Goal: Task Accomplishment & Management: Use online tool/utility

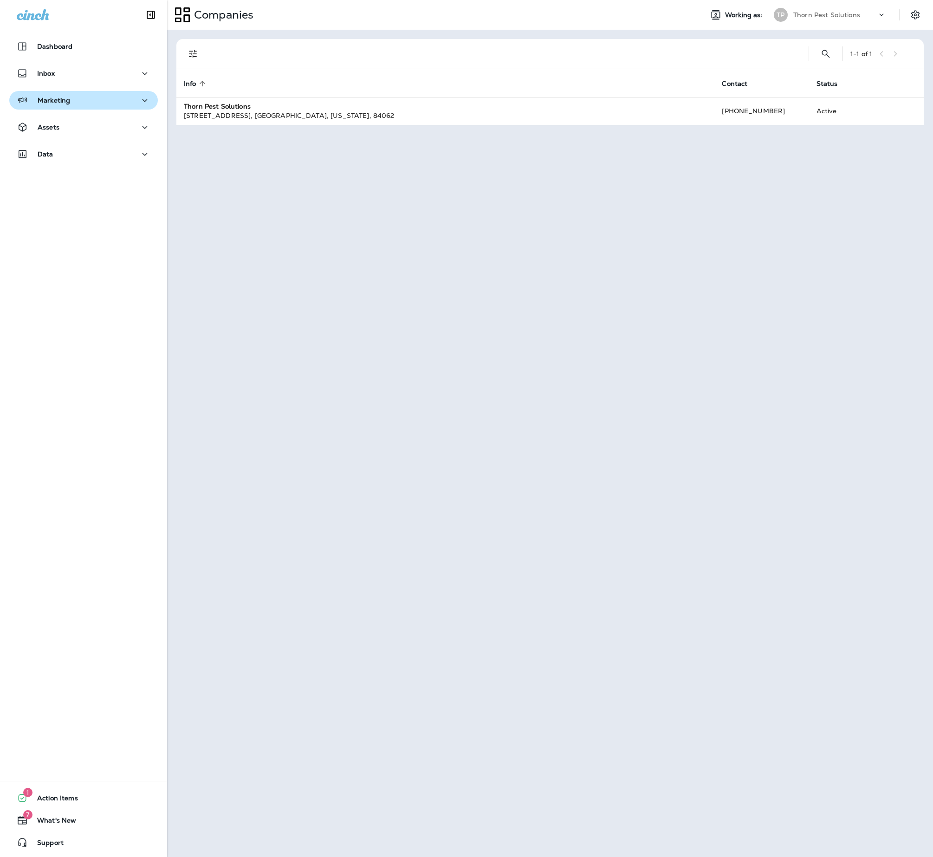
click at [129, 108] on button "Marketing" at bounding box center [83, 100] width 149 height 19
click at [97, 127] on div "Journeys" at bounding box center [83, 124] width 141 height 14
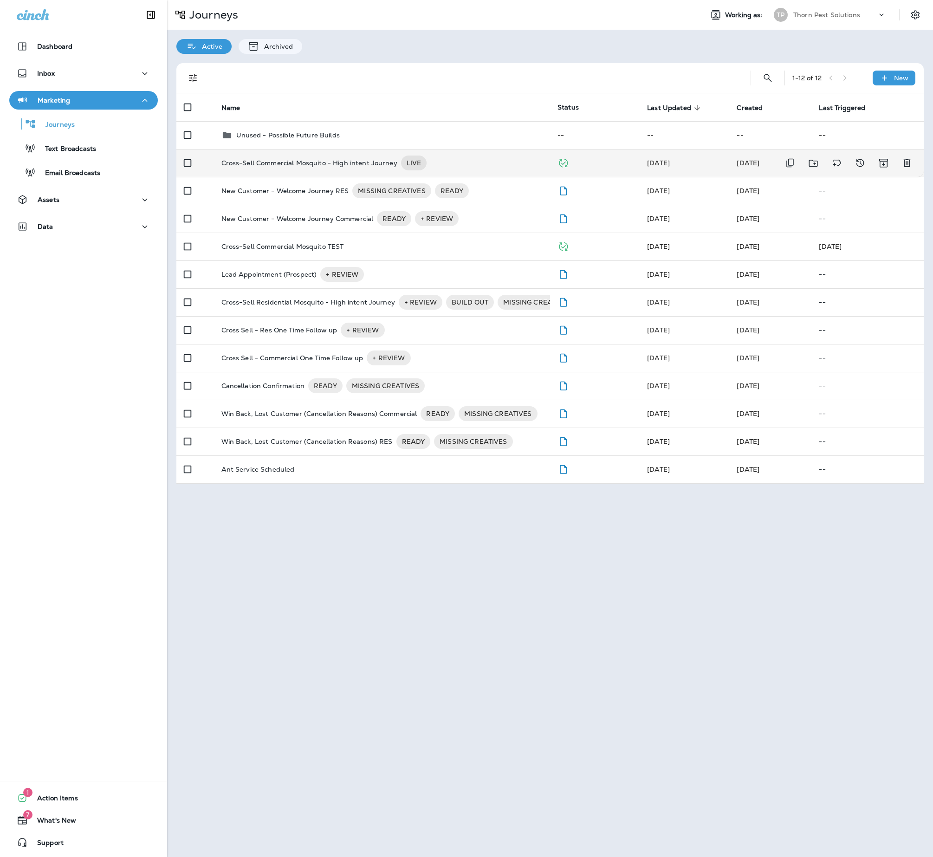
click at [501, 167] on div "Cross-Sell Commercial Mosquito - High intent Journey LIVE" at bounding box center [382, 163] width 322 height 15
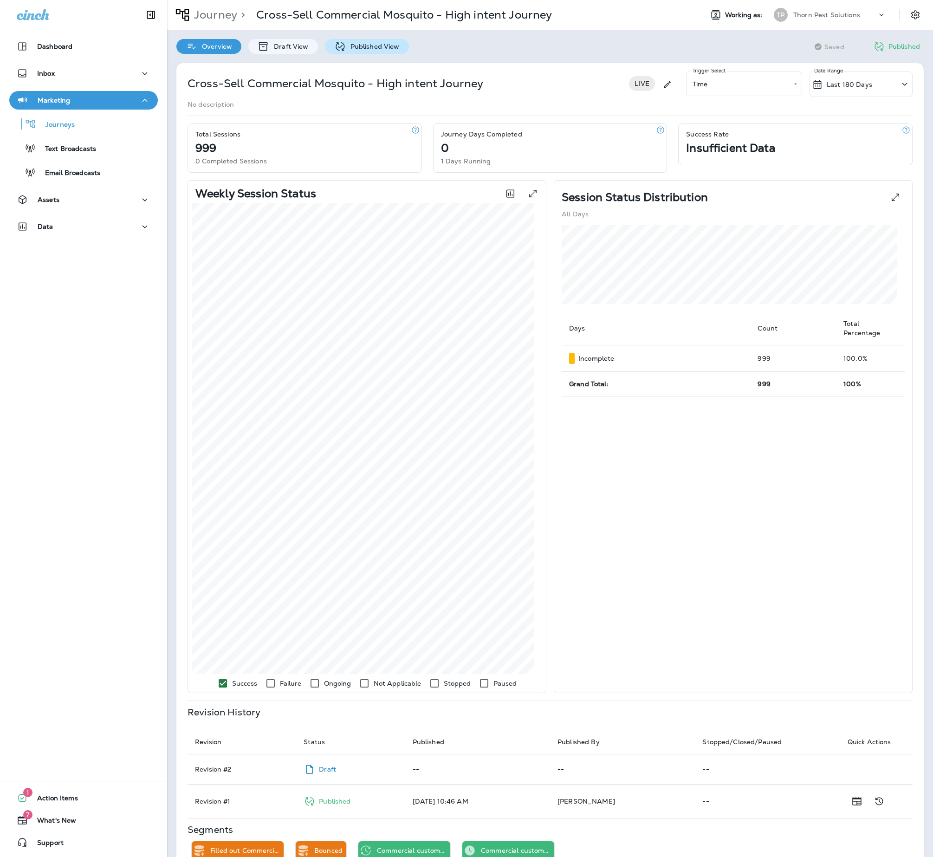
click at [400, 48] on p "Published View" at bounding box center [373, 46] width 54 height 7
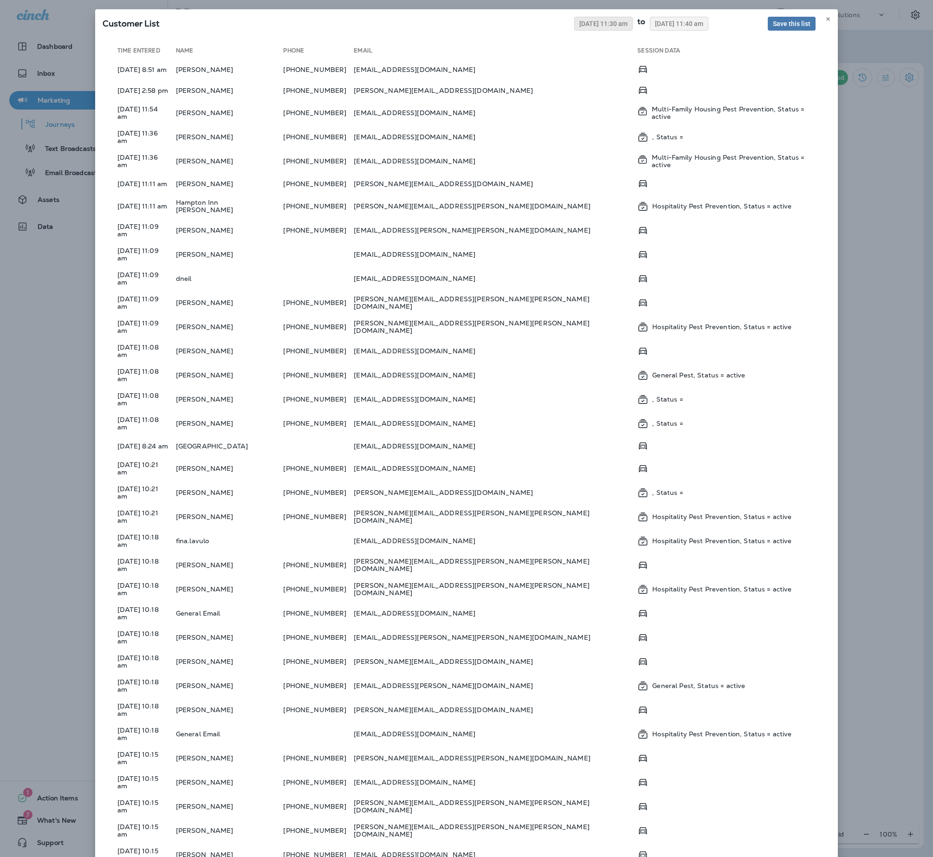
click at [579, 27] on span "08/07/2025 11:30 am" at bounding box center [603, 23] width 48 height 6
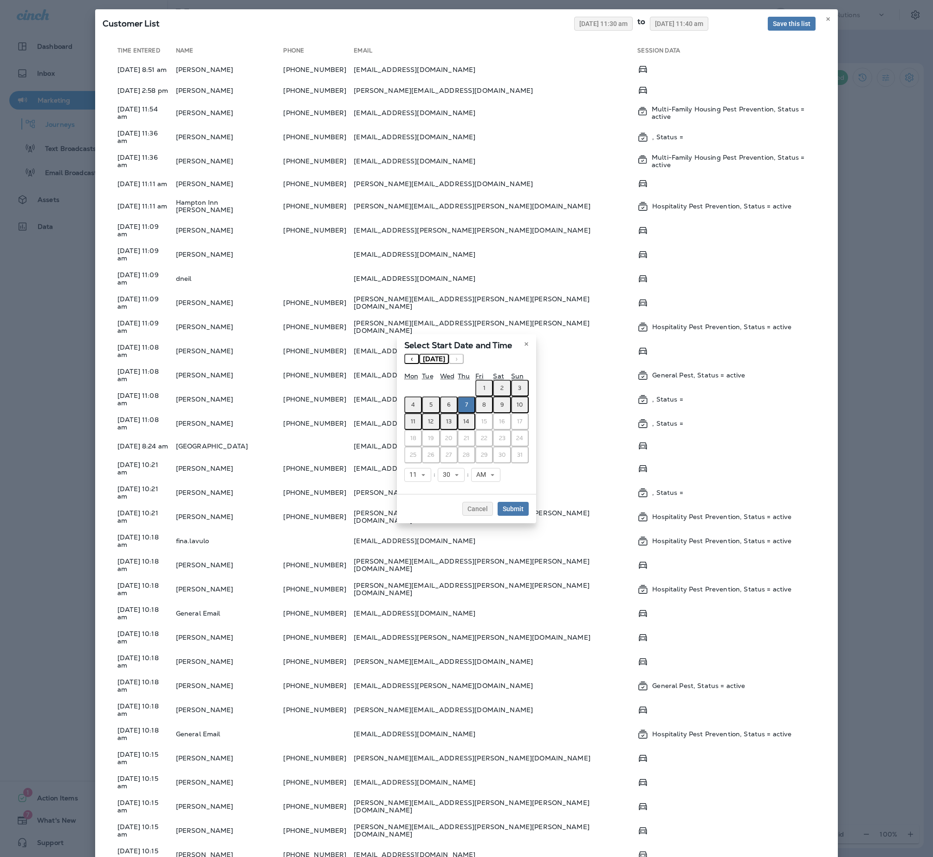
click at [404, 354] on button "‹" at bounding box center [411, 359] width 15 height 10
click at [410, 459] on abbr "28" at bounding box center [413, 454] width 7 height 7
click at [421, 478] on icon at bounding box center [424, 475] width 6 height 6
click at [404, 562] on link "7" at bounding box center [417, 556] width 27 height 11
click at [524, 512] on span "Submit" at bounding box center [513, 509] width 21 height 6
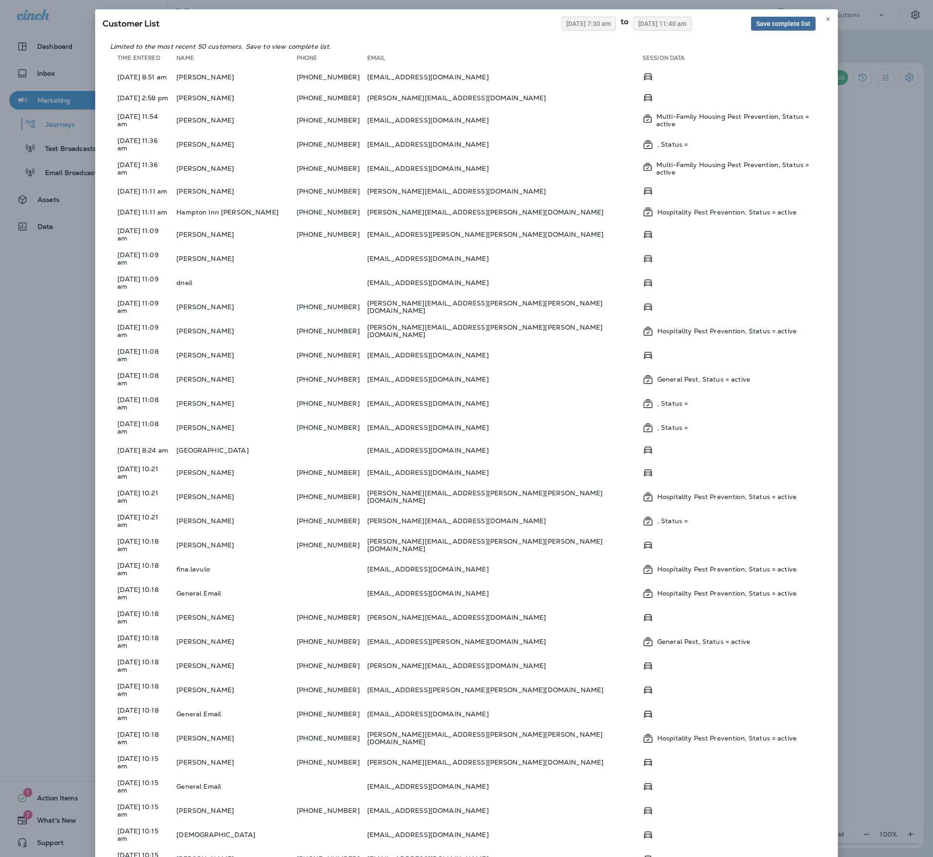
click at [771, 27] on span "Save complete list" at bounding box center [783, 23] width 54 height 6
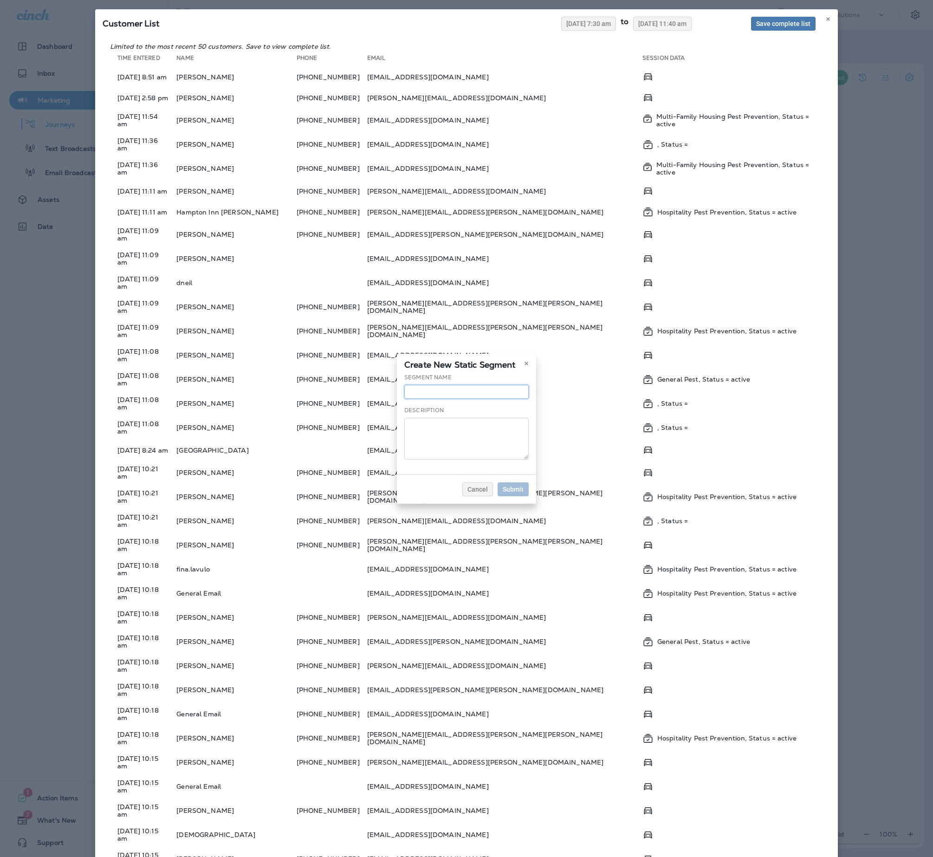
click at [455, 386] on input "text" at bounding box center [466, 392] width 124 height 14
type input "**********"
click at [524, 493] on span "Submit" at bounding box center [513, 489] width 21 height 6
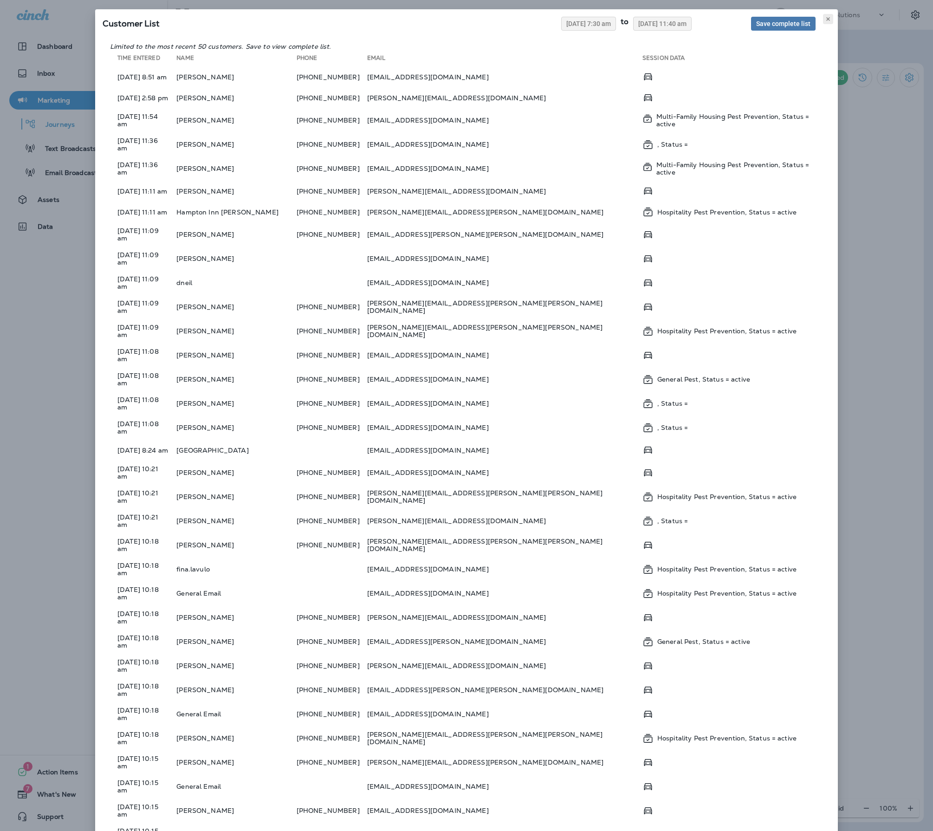
click at [826, 21] on use at bounding box center [827, 19] width 3 height 4
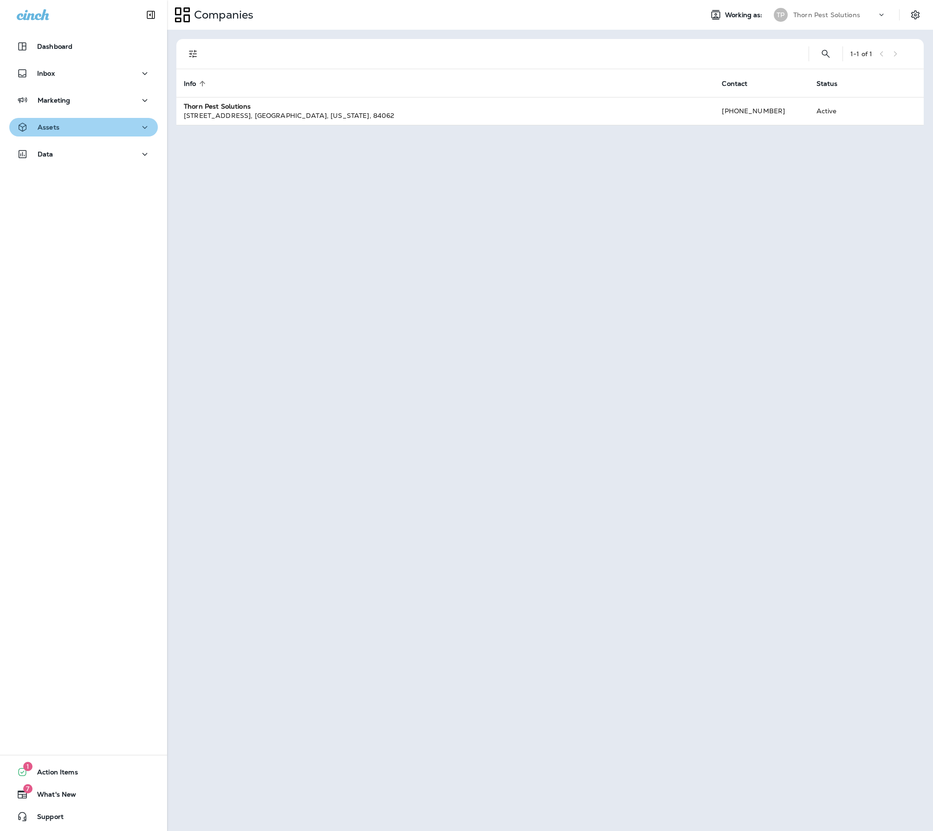
click at [110, 122] on div "Assets" at bounding box center [84, 128] width 134 height 12
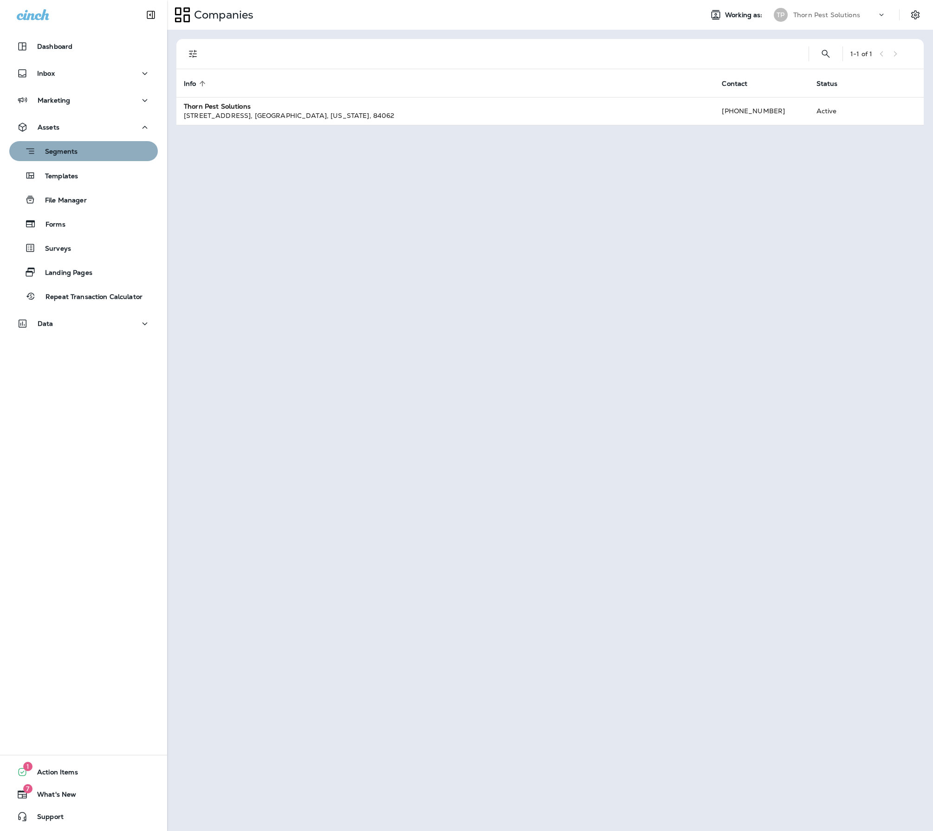
click at [78, 149] on p "Segments" at bounding box center [57, 152] width 42 height 9
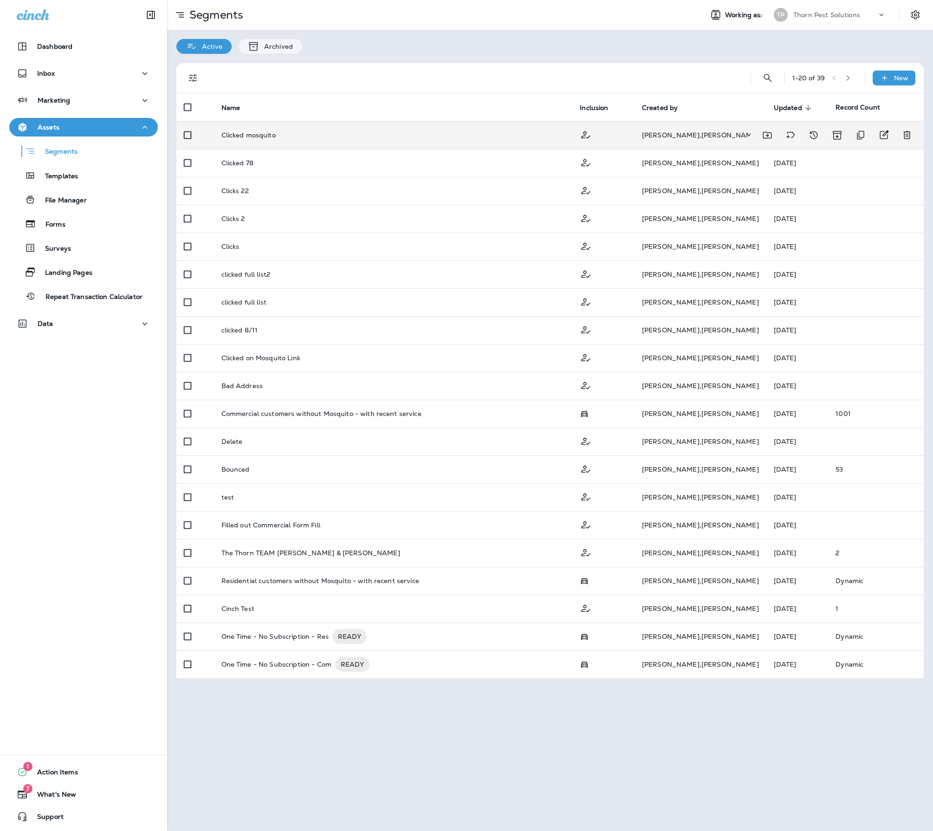
click at [276, 139] on p "Clicked mosquito" at bounding box center [248, 134] width 54 height 7
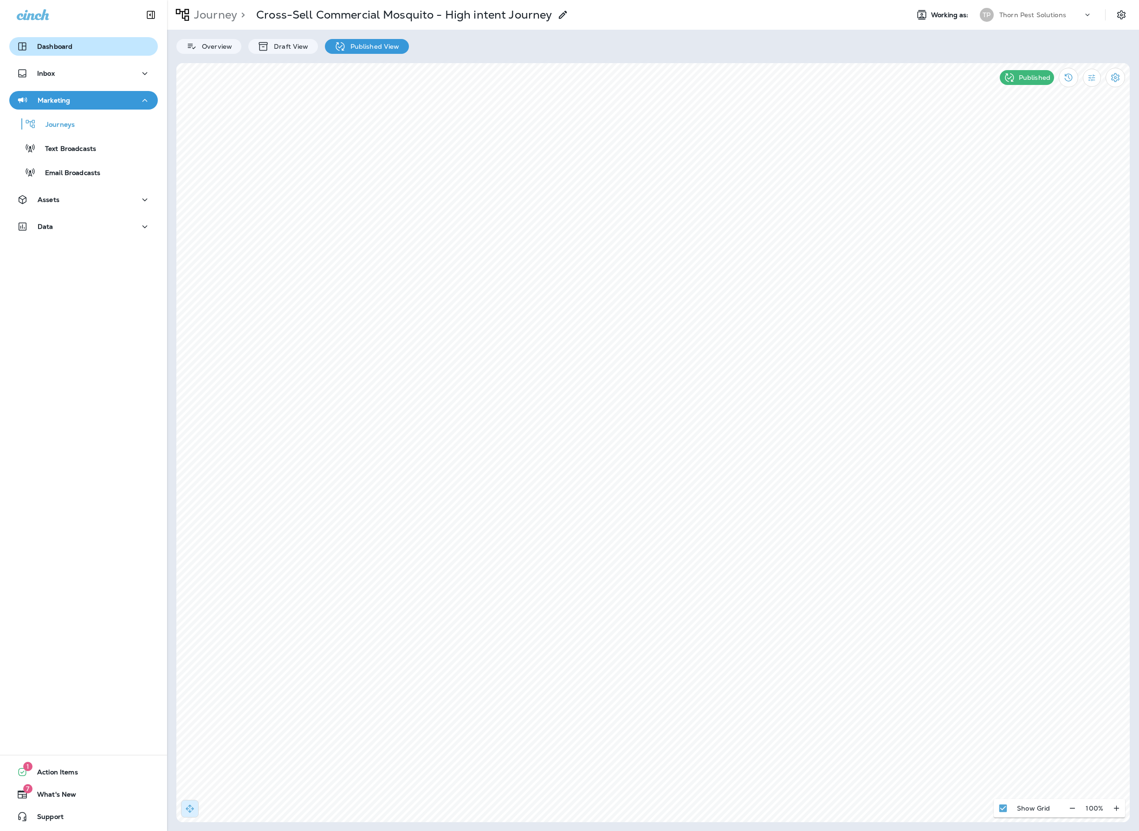
click at [62, 45] on p "Dashboard" at bounding box center [54, 46] width 35 height 7
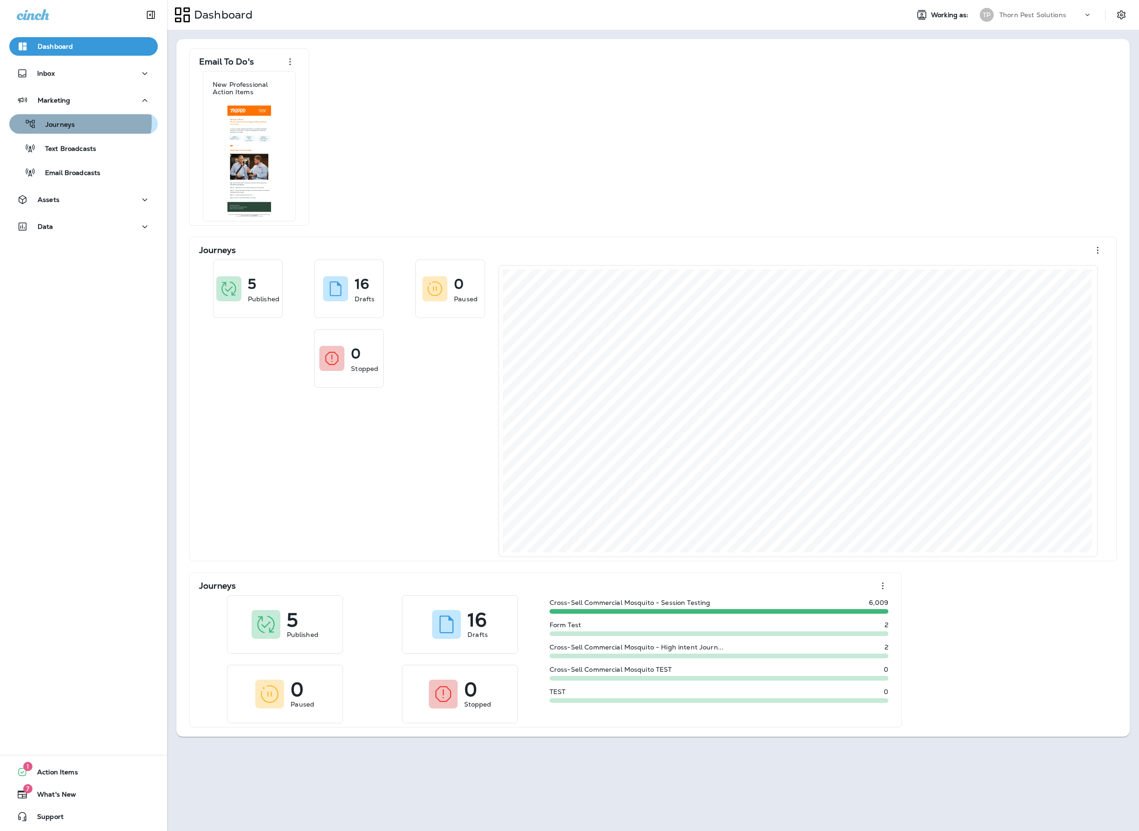
click at [75, 122] on p "Journeys" at bounding box center [55, 125] width 39 height 9
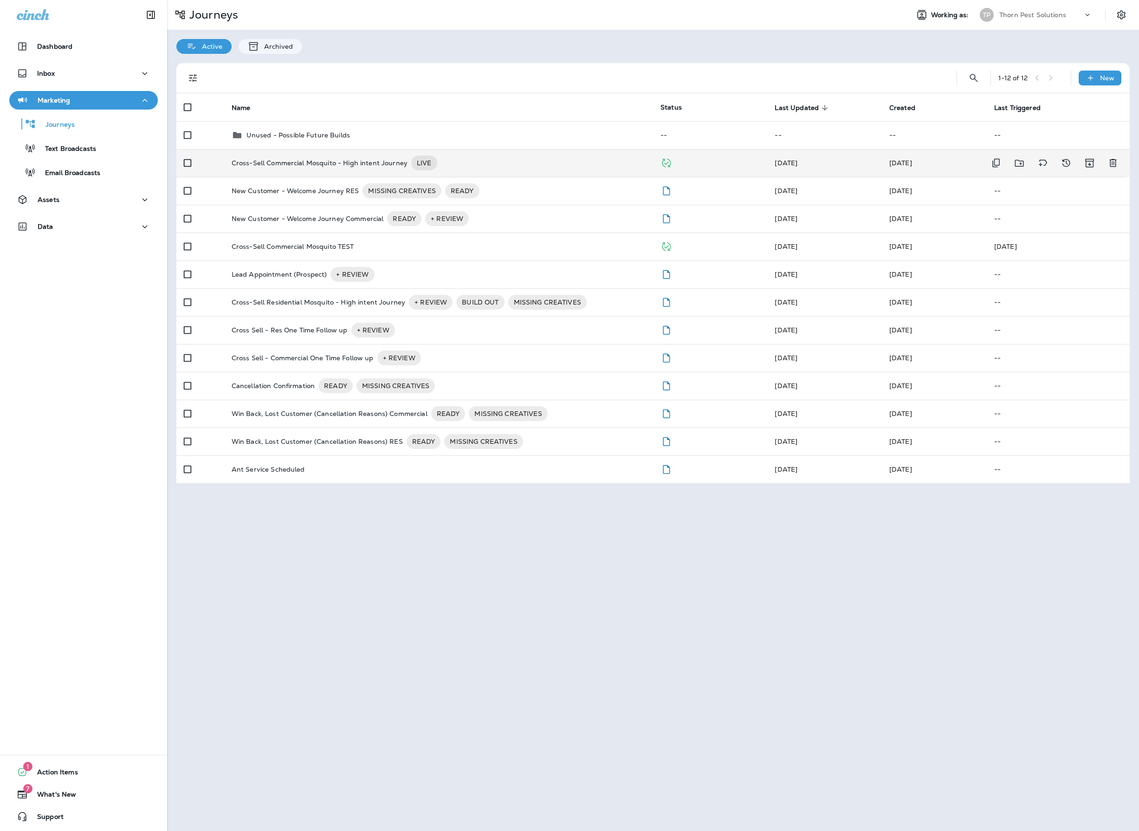
click at [577, 164] on div "Cross-Sell Commercial Mosquito - High intent Journey LIVE" at bounding box center [439, 163] width 414 height 15
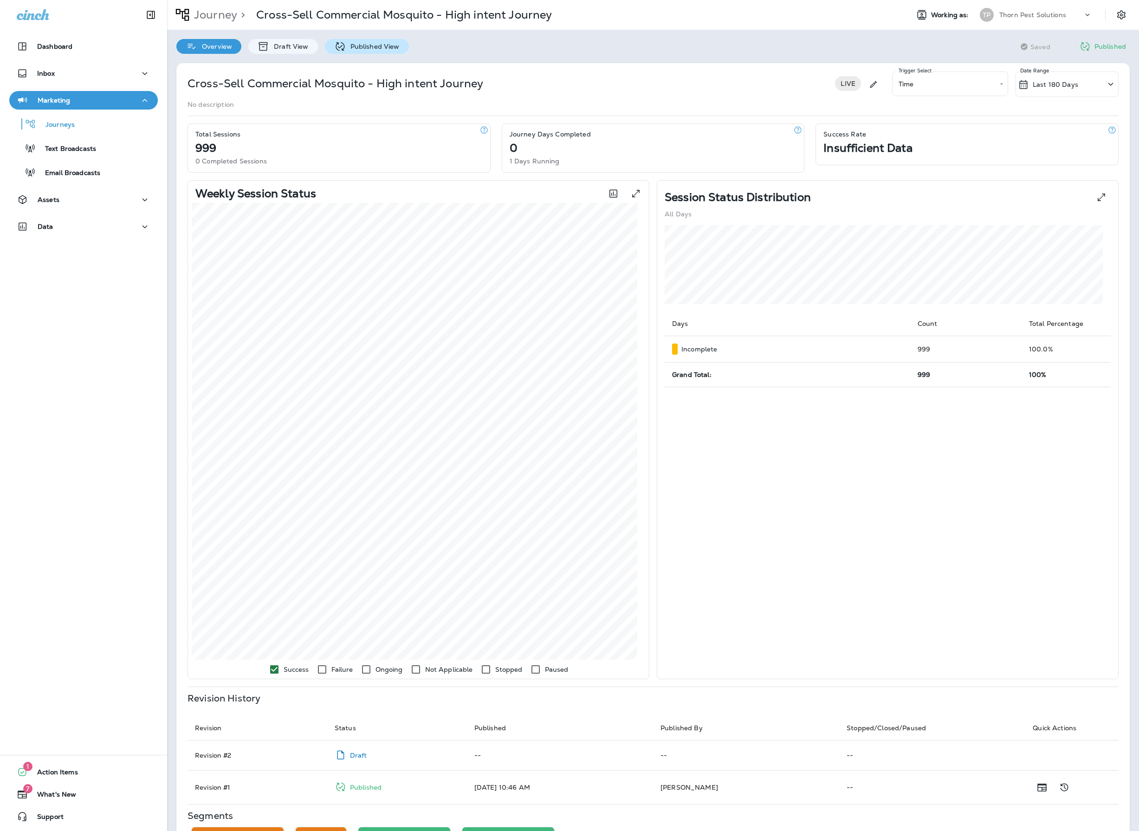
click at [389, 43] on p "Published View" at bounding box center [373, 46] width 54 height 7
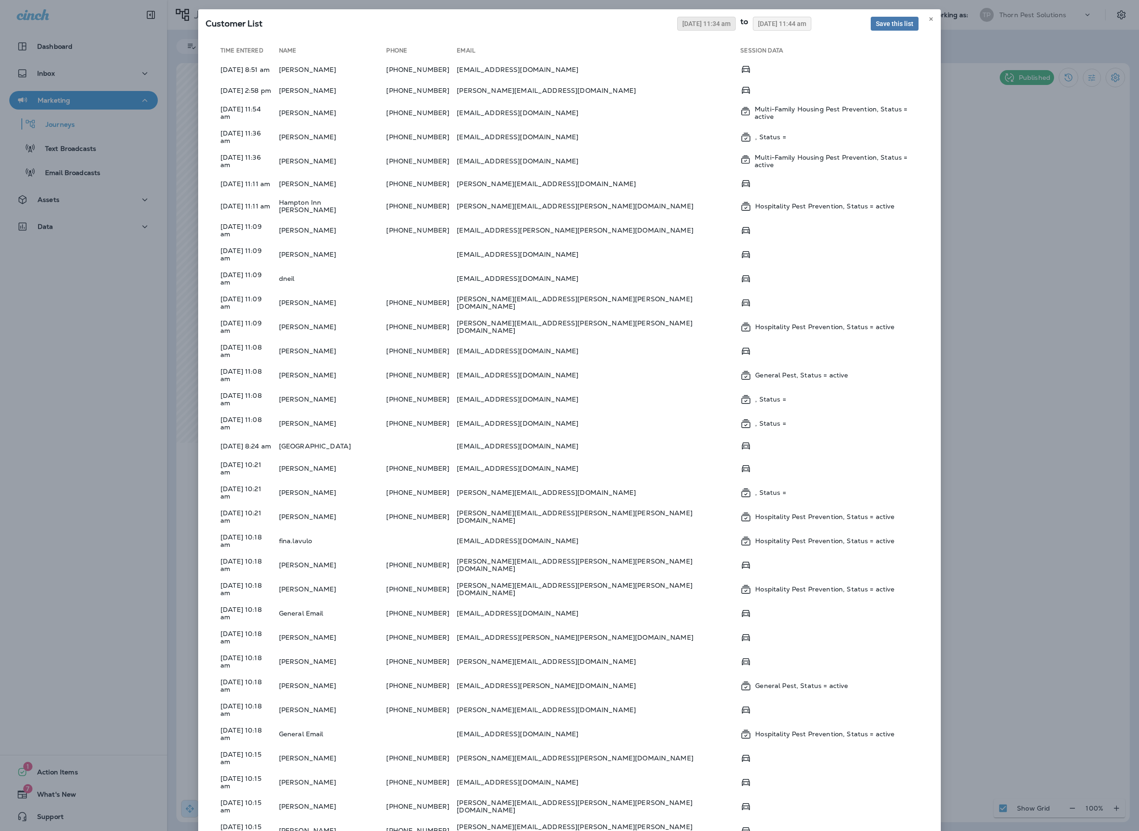
click at [677, 31] on button "08/07/2025 11:34 am" at bounding box center [706, 24] width 58 height 14
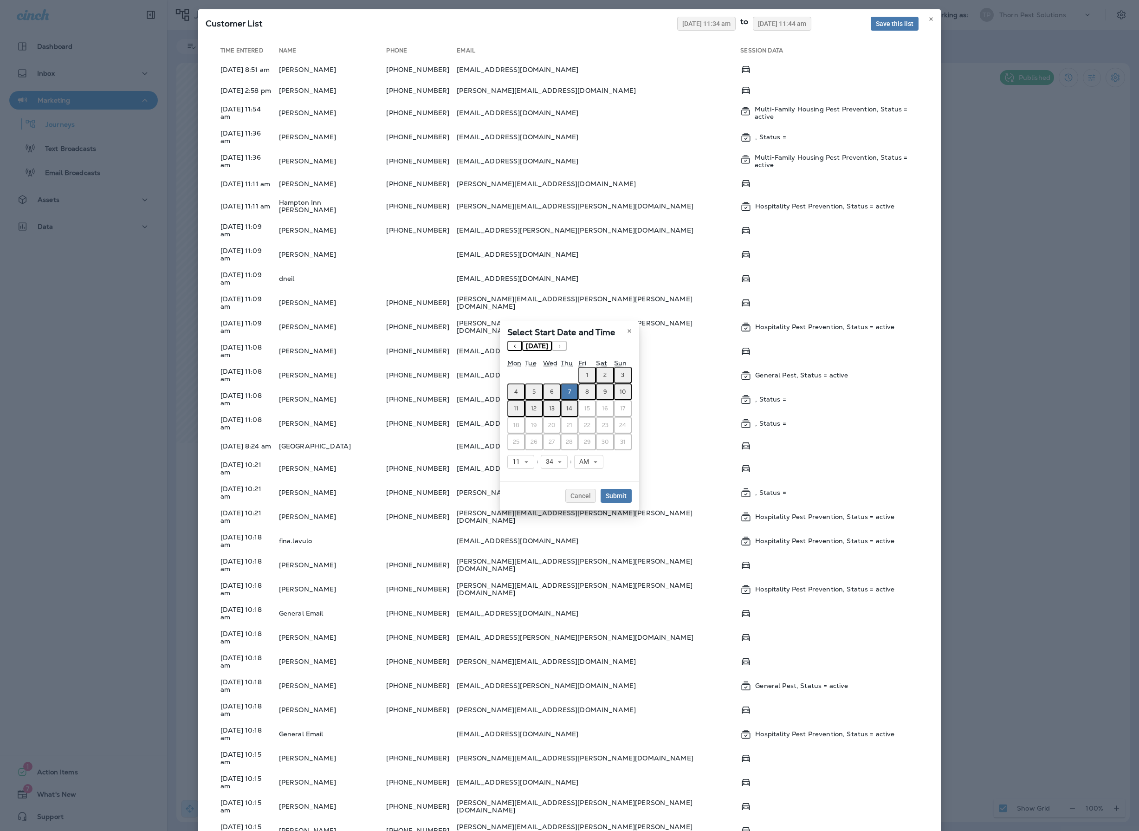
click at [507, 341] on button "‹" at bounding box center [514, 346] width 15 height 10
click at [513, 446] on abbr "28" at bounding box center [516, 441] width 7 height 7
click at [513, 466] on span "11" at bounding box center [518, 462] width 11 height 8
drag, startPoint x: 466, startPoint y: 586, endPoint x: 547, endPoint y: 477, distance: 135.4
click at [507, 549] on link "7" at bounding box center [520, 543] width 27 height 11
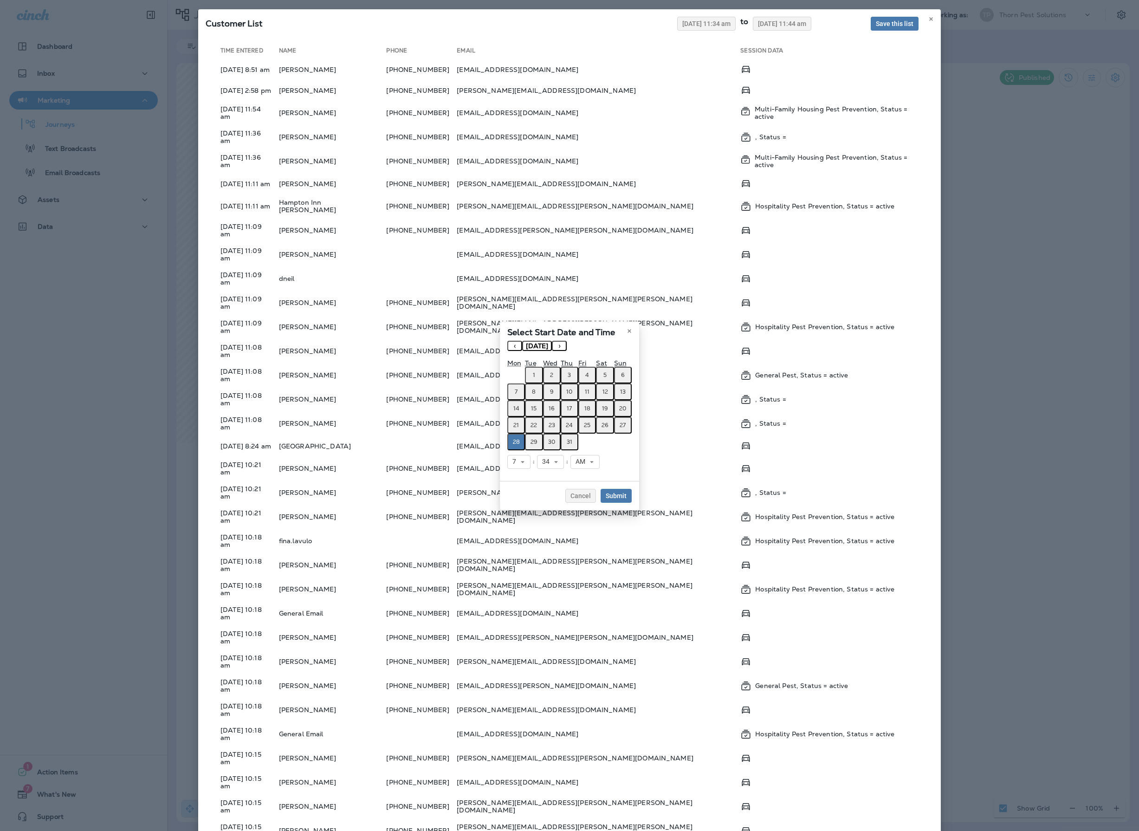
click at [538, 468] on button "34" at bounding box center [550, 462] width 27 height 14
click at [537, 482] on link "00" at bounding box center [550, 476] width 27 height 11
click at [627, 499] on span "Submit" at bounding box center [616, 496] width 21 height 6
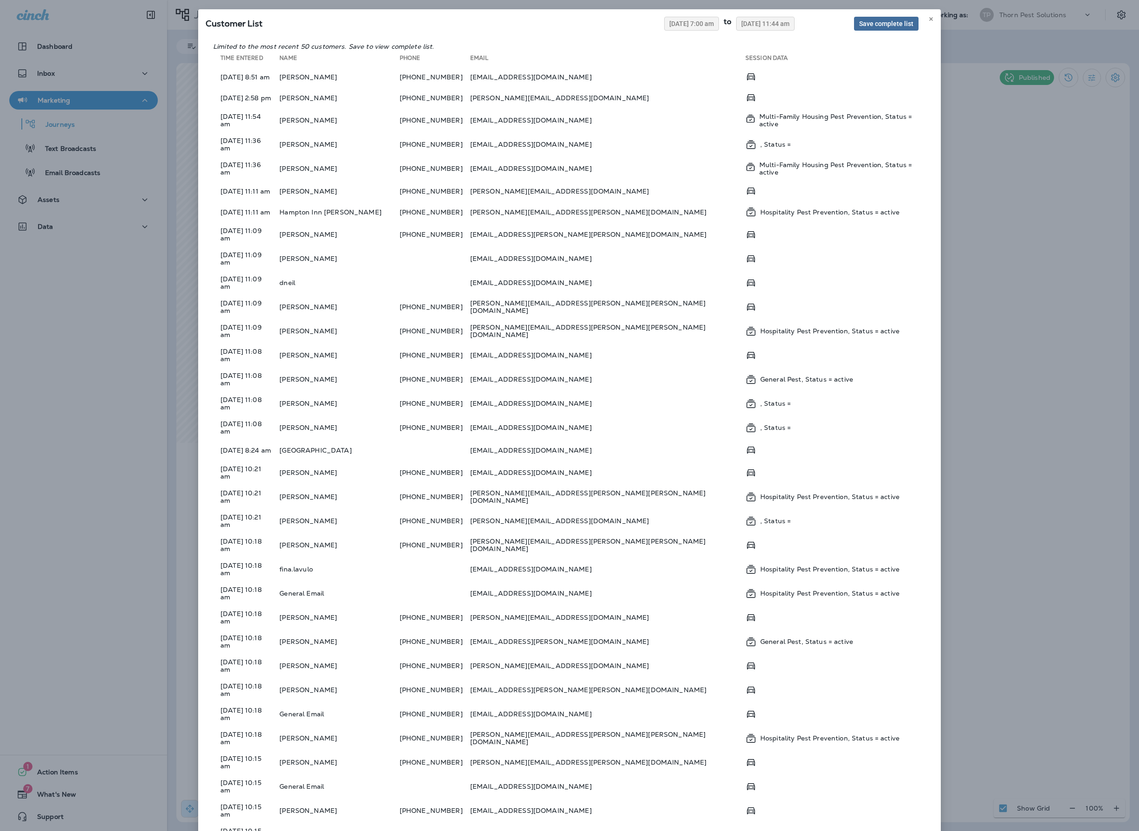
click at [874, 27] on span "Save complete list" at bounding box center [886, 23] width 54 height 6
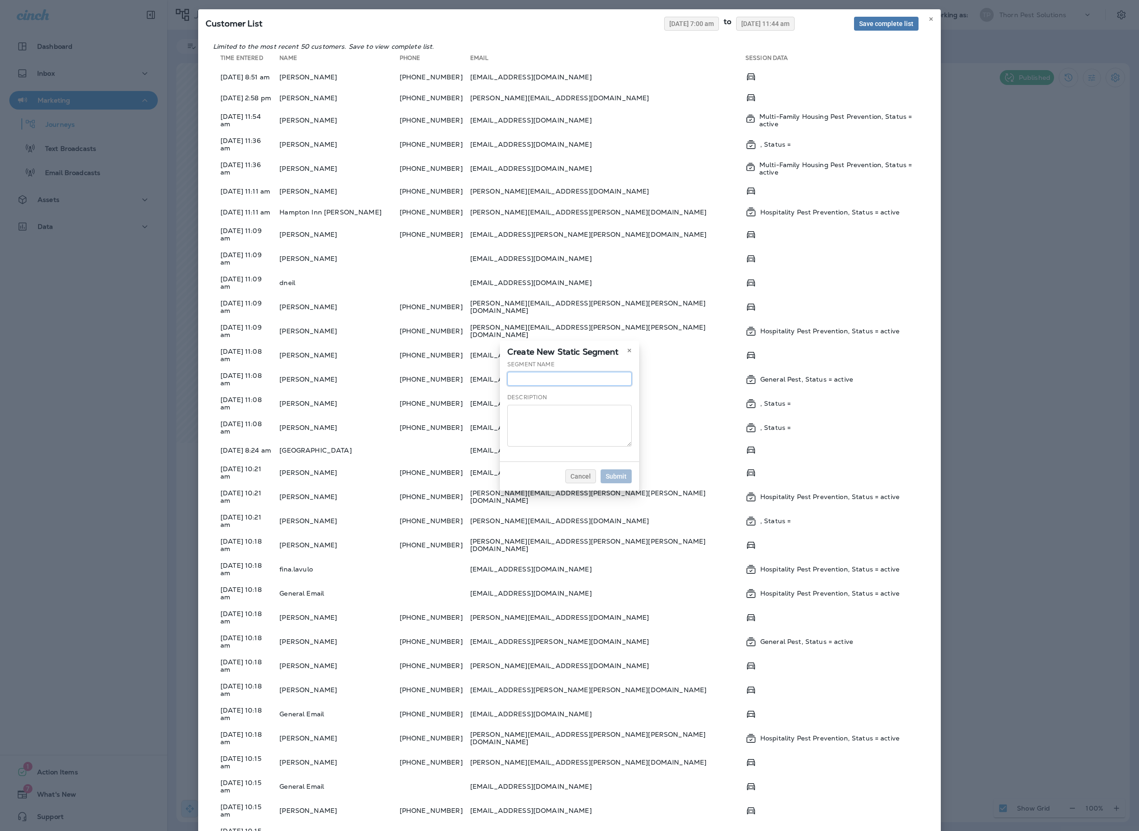
click at [510, 372] on input "text" at bounding box center [569, 379] width 124 height 14
type input "**********"
click at [627, 480] on span "Submit" at bounding box center [616, 476] width 21 height 6
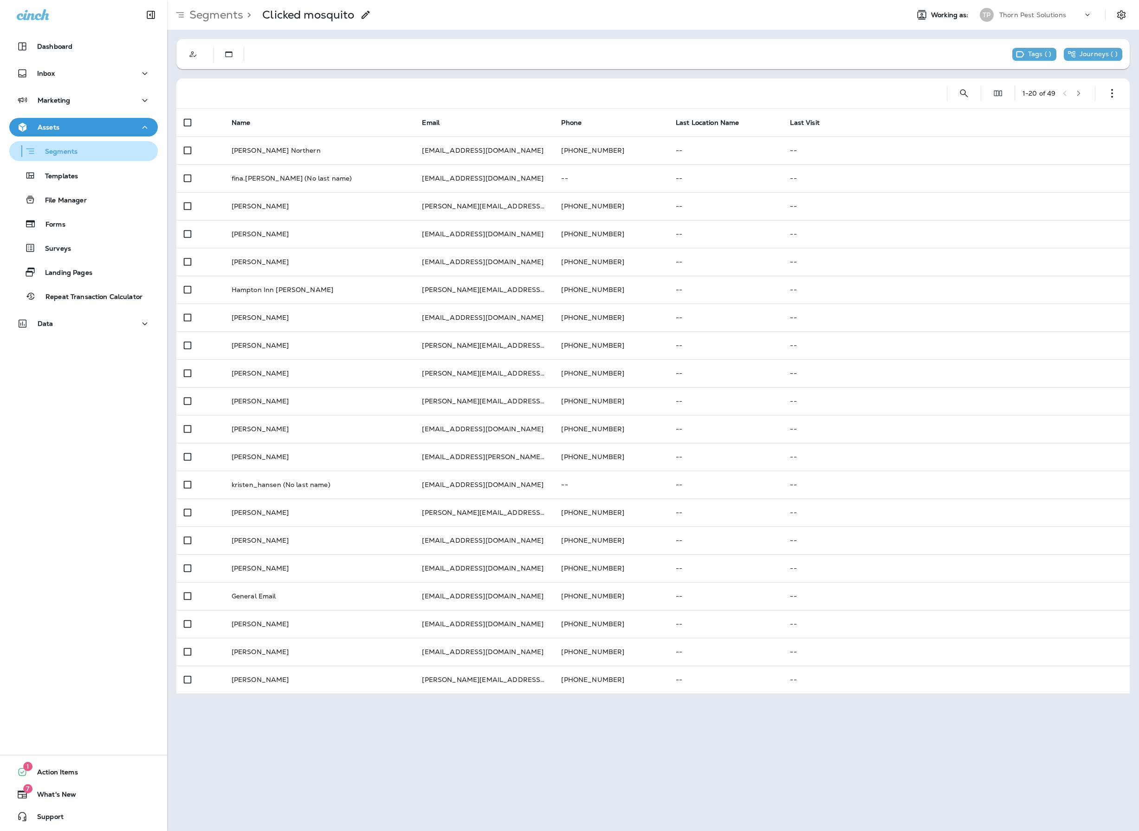
click at [78, 152] on p "Segments" at bounding box center [57, 152] width 42 height 9
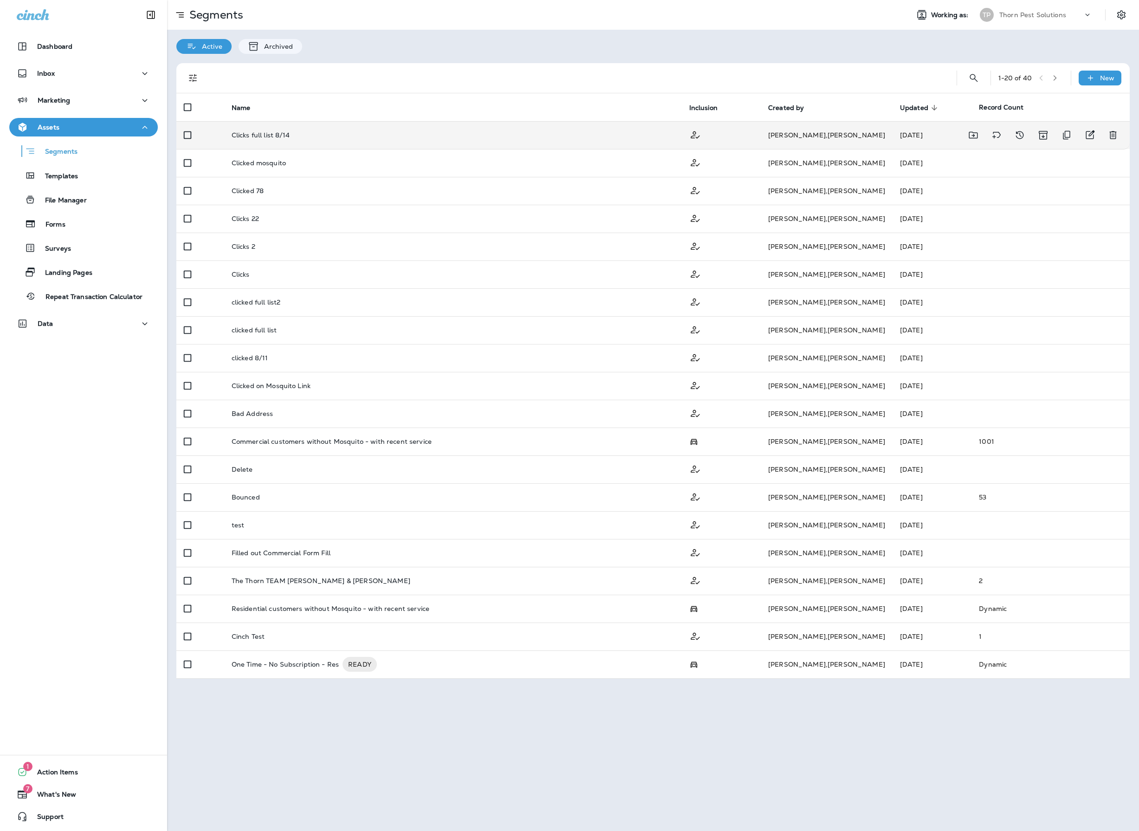
click at [444, 136] on div "Clicks full list 8/14" at bounding box center [453, 134] width 443 height 7
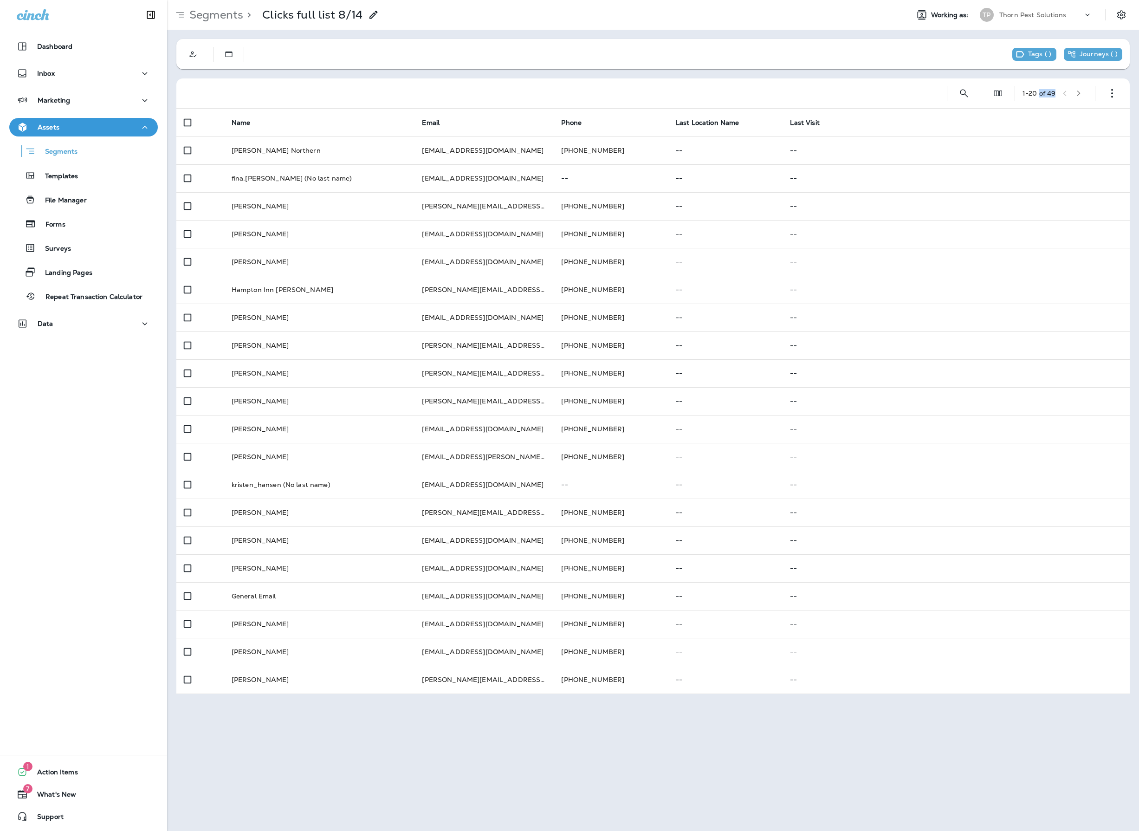
drag, startPoint x: 1042, startPoint y: 94, endPoint x: 1030, endPoint y: 93, distance: 12.1
click at [1030, 93] on div "1 - 20 of 49" at bounding box center [1055, 93] width 65 height 14
click at [1077, 93] on icon "button" at bounding box center [1079, 93] width 6 height 6
click at [1064, 92] on icon "button" at bounding box center [1067, 93] width 6 height 6
click at [1110, 92] on icon "button" at bounding box center [1112, 93] width 9 height 9
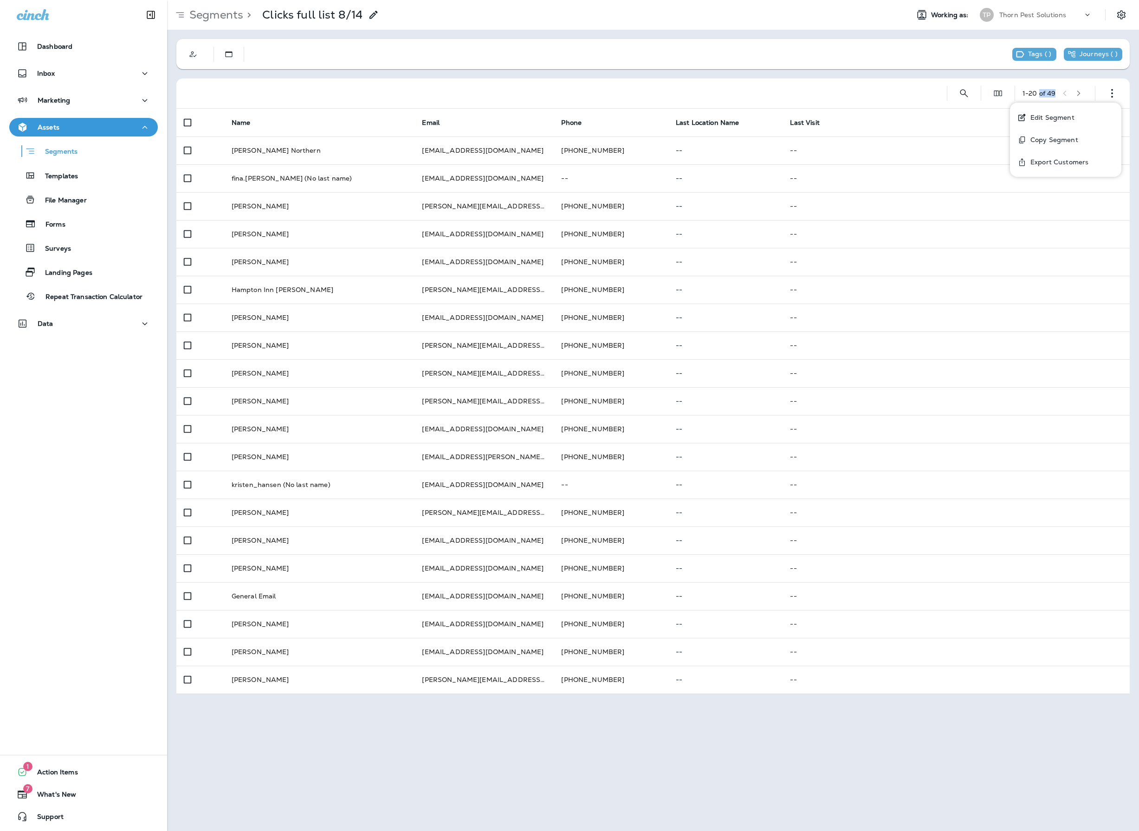
click at [1073, 162] on p "Export Customers" at bounding box center [1058, 161] width 62 height 7
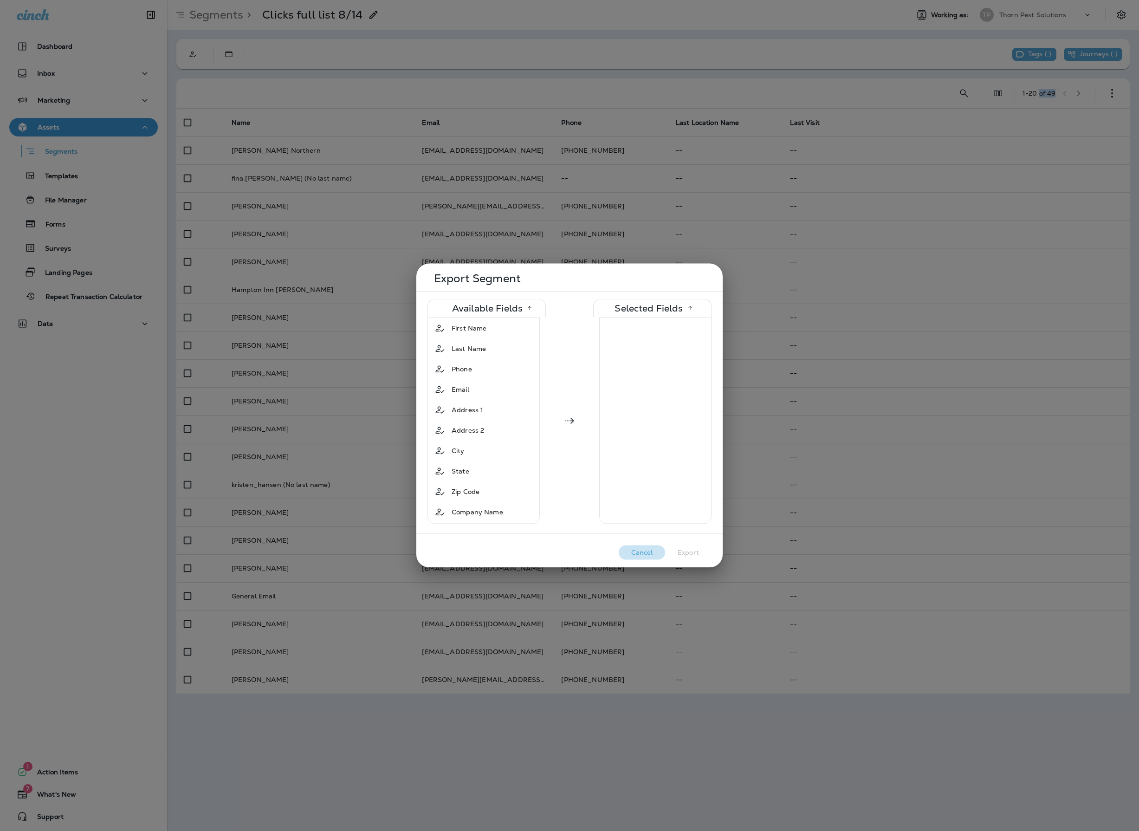
click at [644, 555] on button "Cancel" at bounding box center [642, 552] width 46 height 14
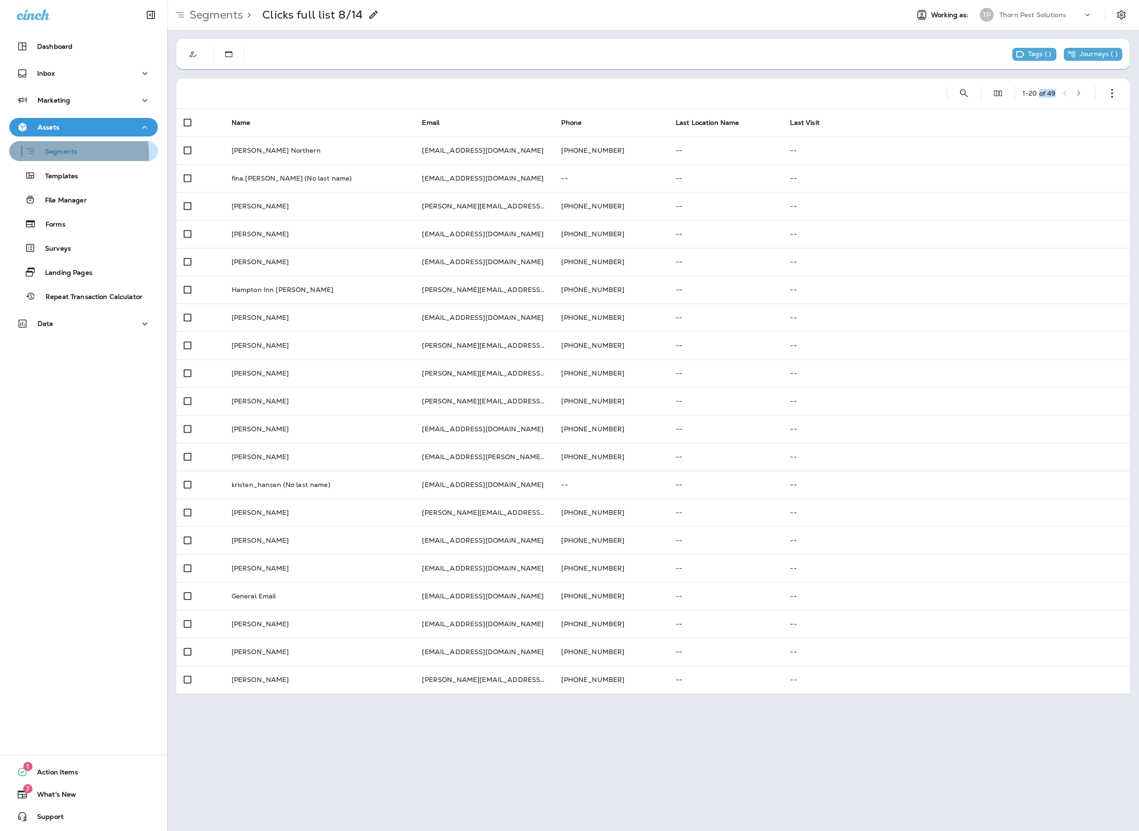
click at [69, 154] on p "Segments" at bounding box center [57, 152] width 42 height 9
